Goal: Task Accomplishment & Management: Manage account settings

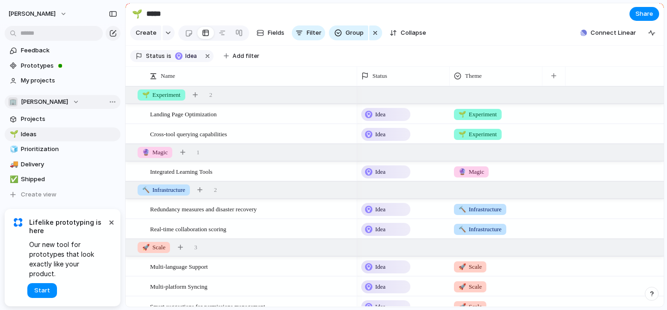
click at [59, 102] on div "🏢 [PERSON_NAME]" at bounding box center [43, 101] width 71 height 9
click at [94, 101] on div "🏢 [PERSON_NAME] Create new team" at bounding box center [333, 155] width 667 height 310
click at [42, 291] on span "Start" at bounding box center [42, 290] width 16 height 9
